Goal: Browse casually: Explore the website without a specific task or goal

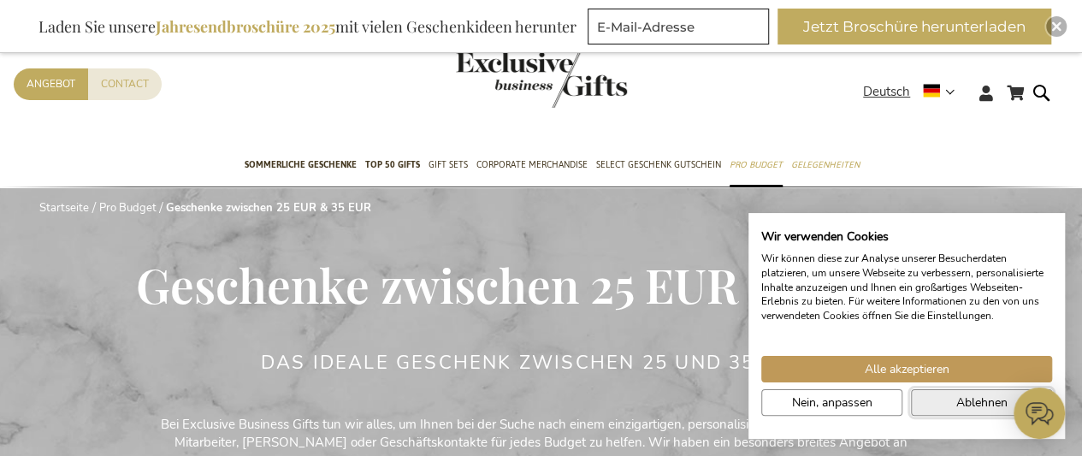
click at [961, 403] on span "Ablehnen" at bounding box center [981, 402] width 51 height 18
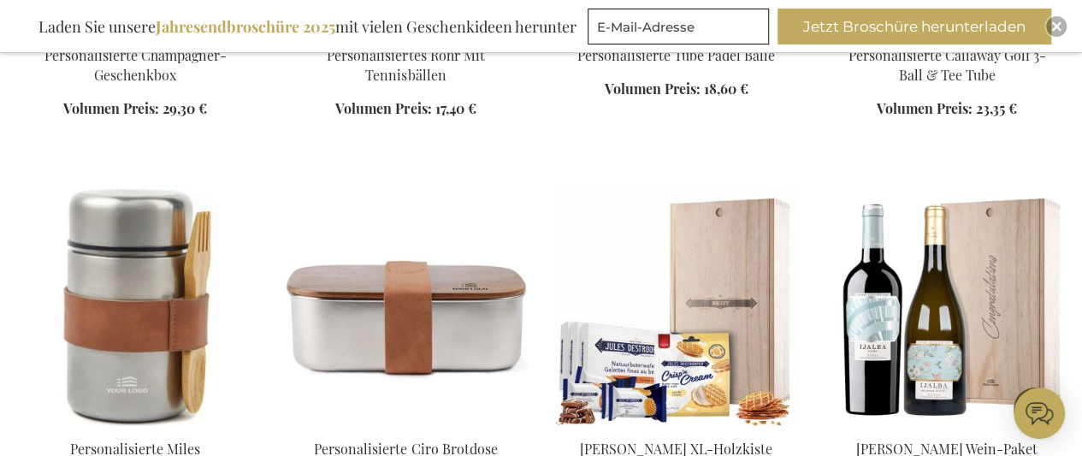
scroll to position [1758, 0]
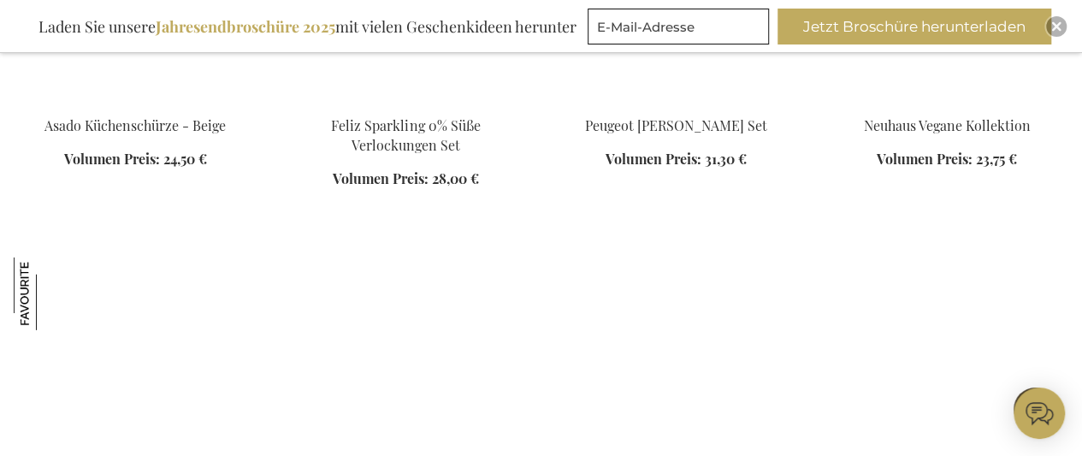
scroll to position [2486, 0]
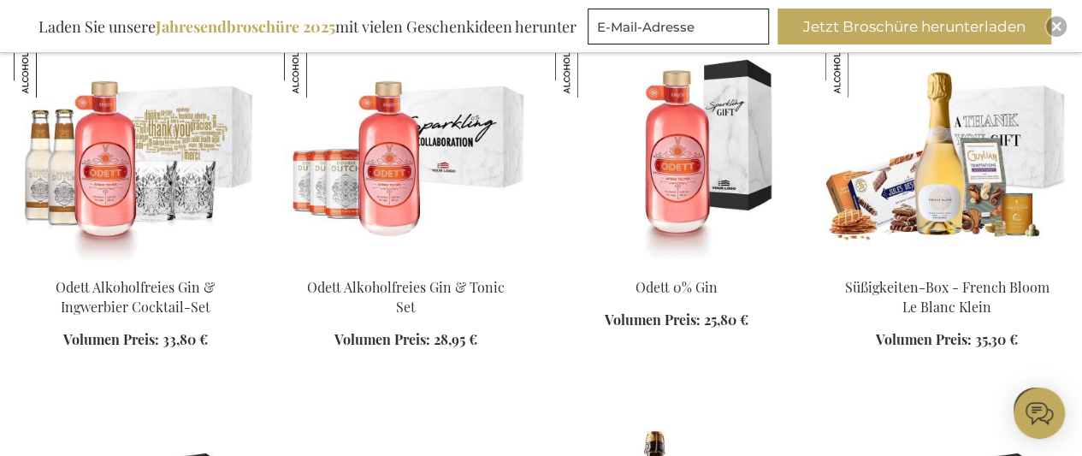
scroll to position [3878, 0]
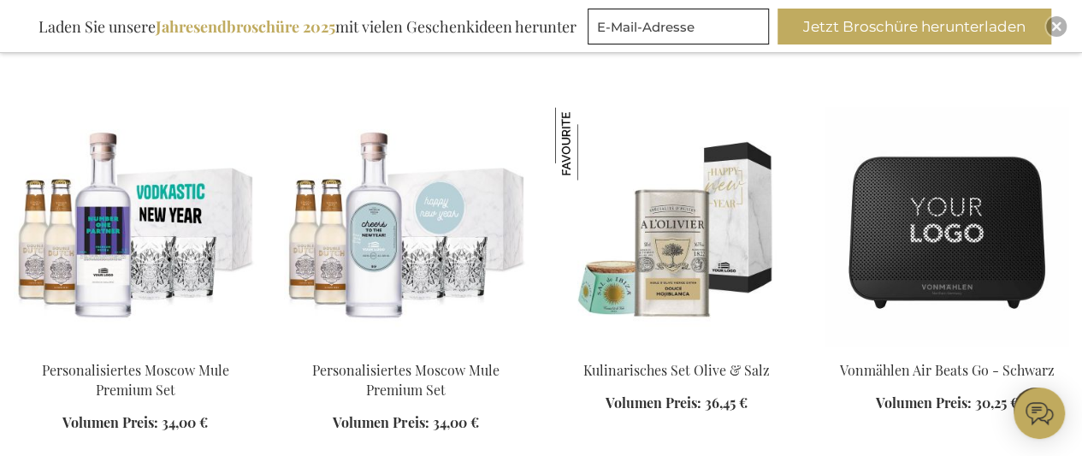
scroll to position [5023, 0]
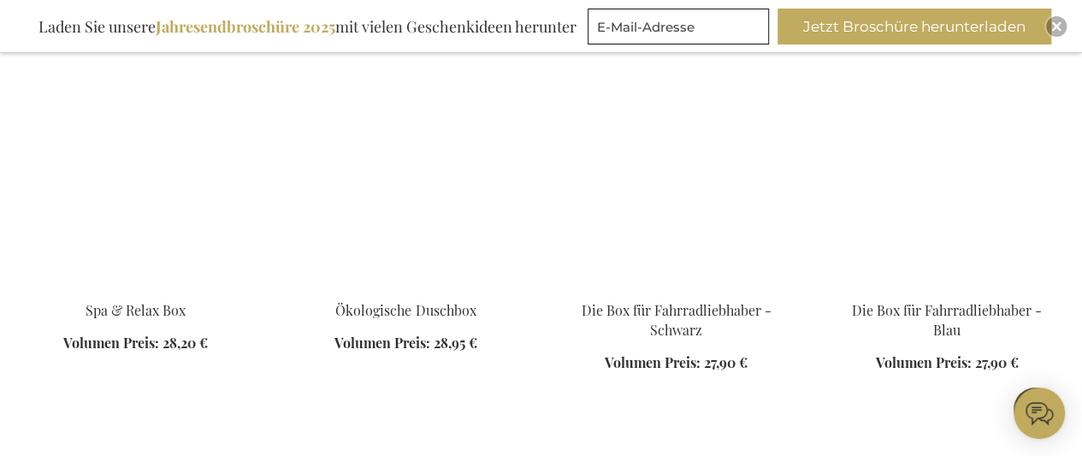
scroll to position [5881, 0]
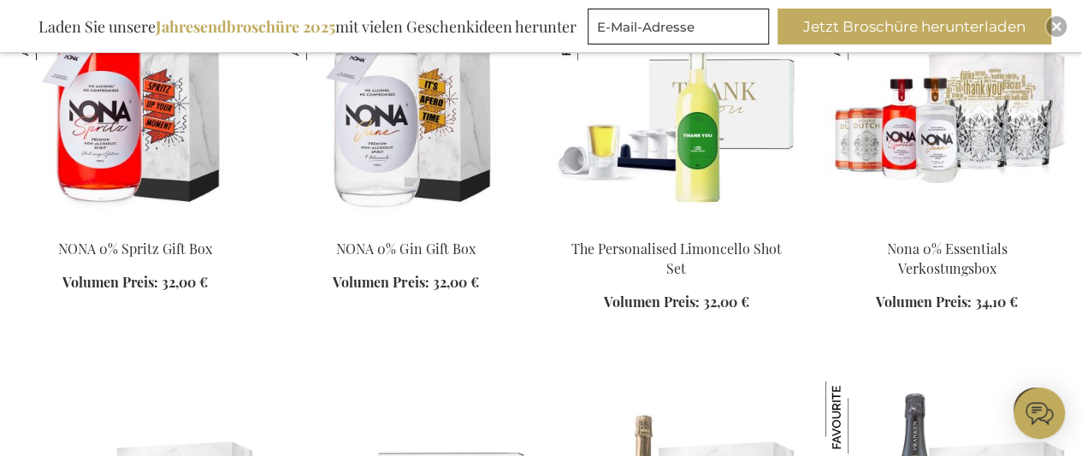
scroll to position [7810, 0]
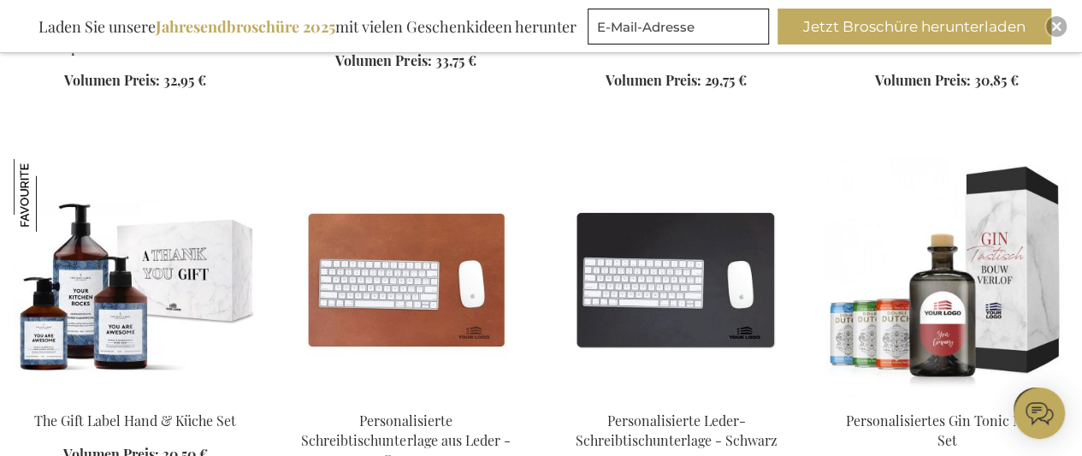
scroll to position [9050, 0]
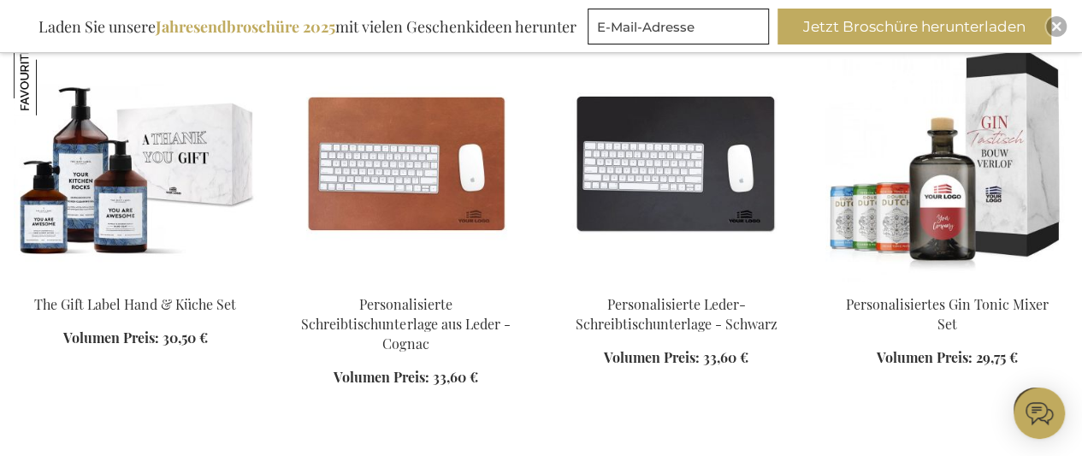
scroll to position [8916, 0]
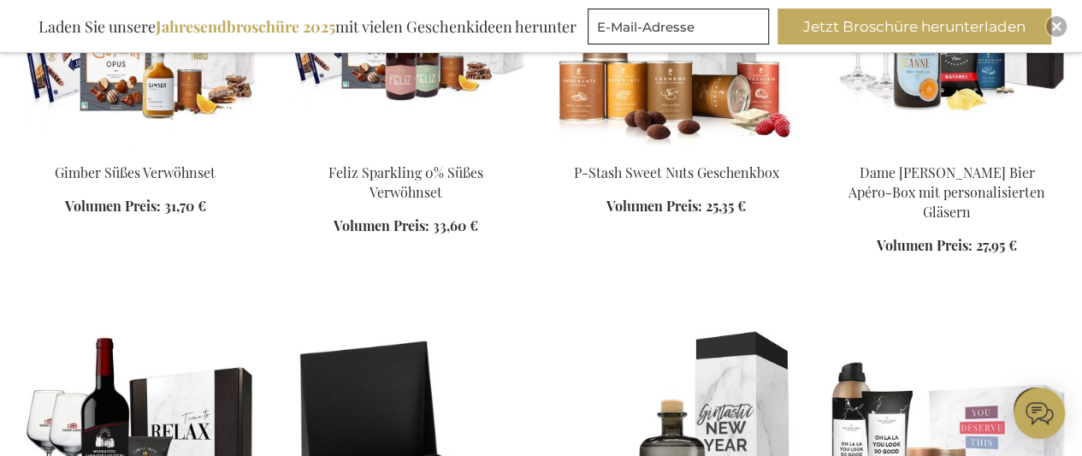
scroll to position [3185, 0]
